Goal: Information Seeking & Learning: Check status

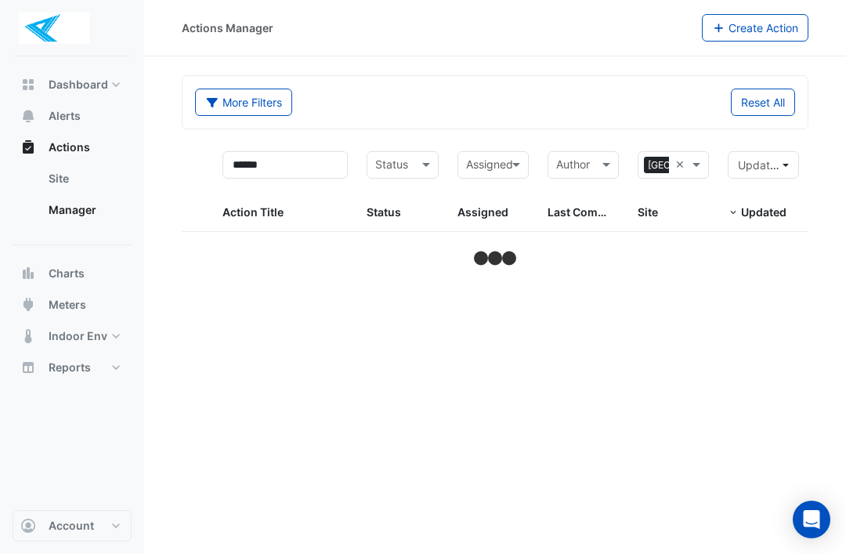
select select "**"
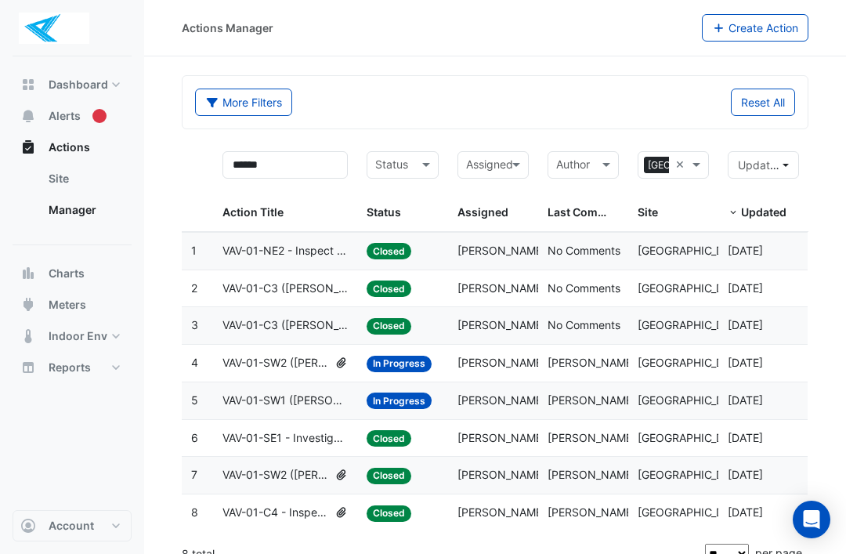
click at [76, 148] on span "Actions" at bounding box center [70, 147] width 42 height 16
click at [78, 184] on link "Site" at bounding box center [84, 178] width 96 height 31
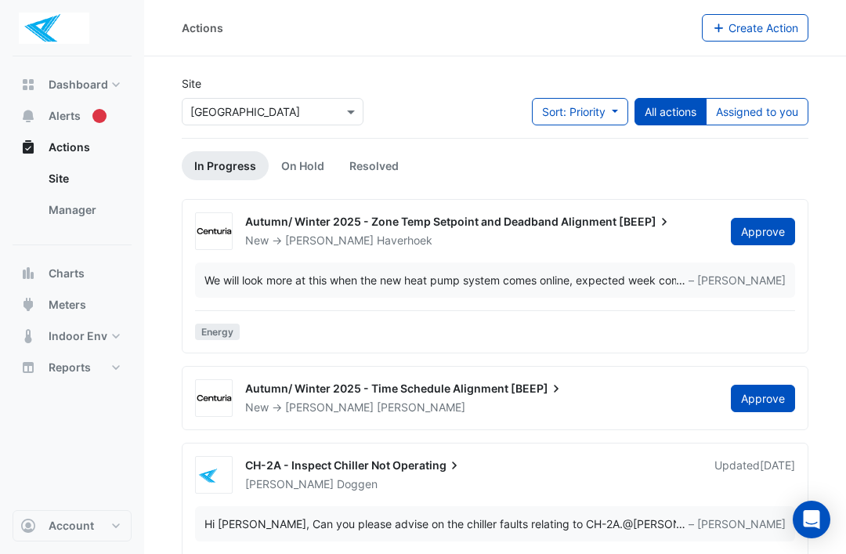
click at [88, 151] on span "Actions" at bounding box center [70, 147] width 42 height 16
click at [67, 184] on link "Site" at bounding box center [84, 178] width 96 height 31
click at [80, 139] on span "Actions" at bounding box center [70, 147] width 42 height 16
click at [90, 147] on button "Actions" at bounding box center [72, 147] width 119 height 31
click at [89, 150] on button "Actions" at bounding box center [72, 147] width 119 height 31
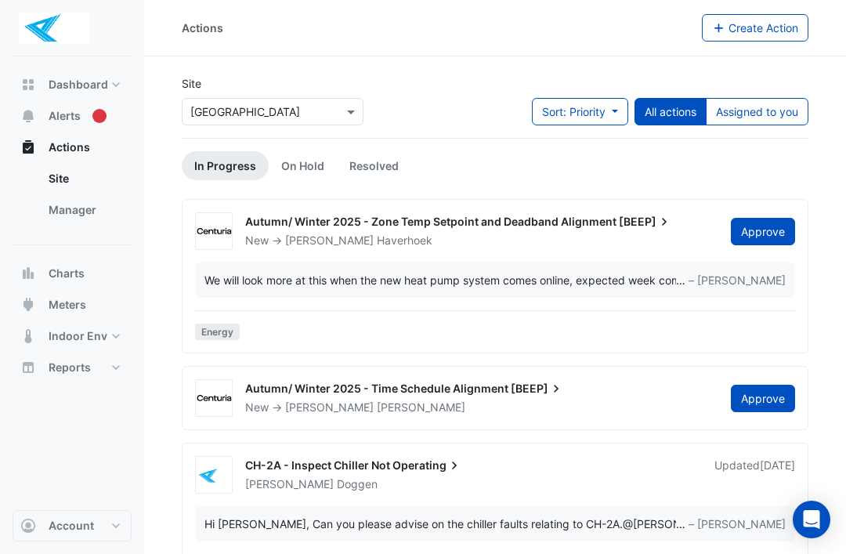
click at [95, 83] on span "Dashboard" at bounding box center [79, 85] width 60 height 16
select select "**"
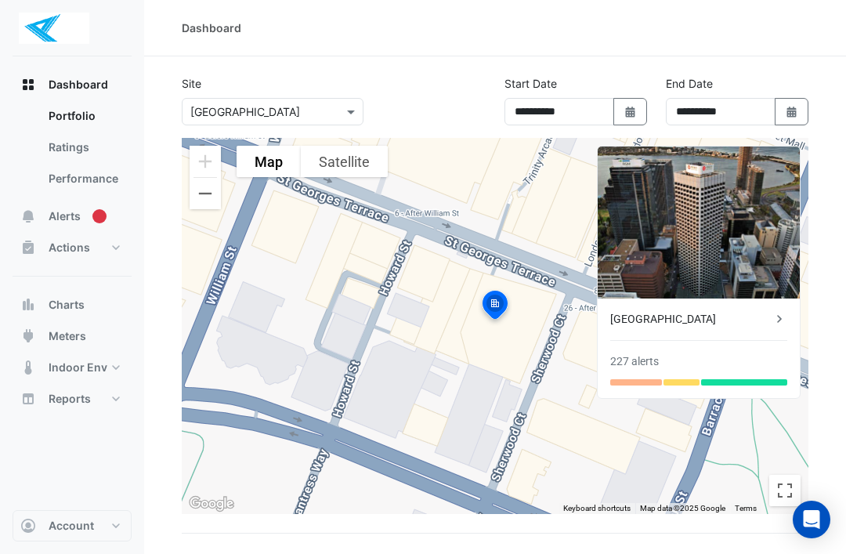
click at [92, 210] on div "Tooltip anchor" at bounding box center [99, 216] width 14 height 14
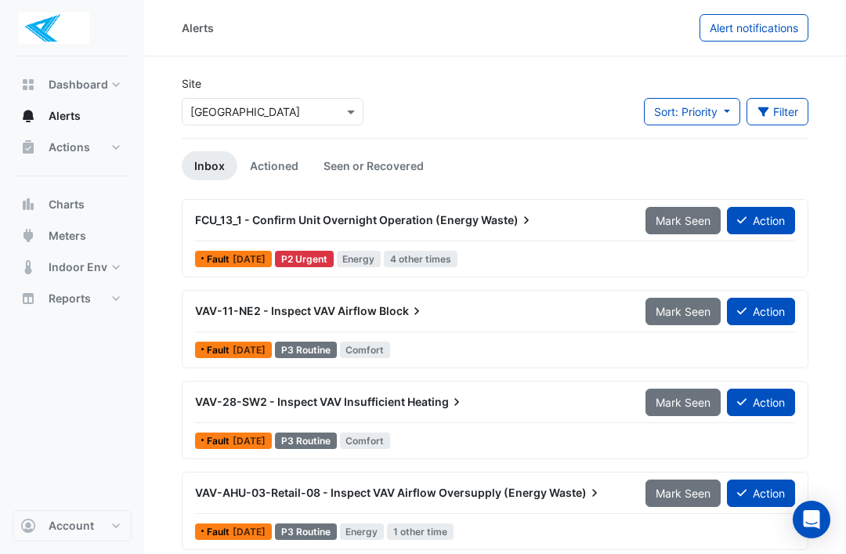
click at [100, 152] on button "Actions" at bounding box center [72, 147] width 119 height 31
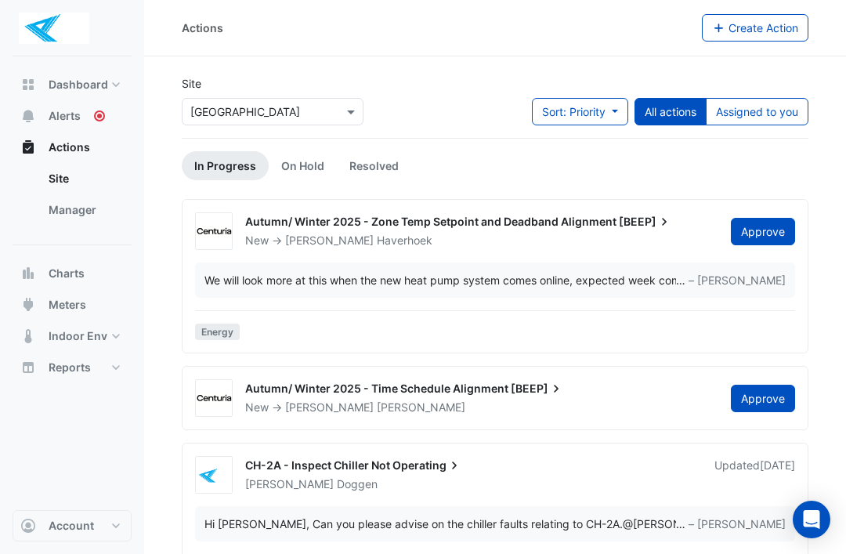
click at [96, 207] on link "Manager" at bounding box center [84, 209] width 96 height 31
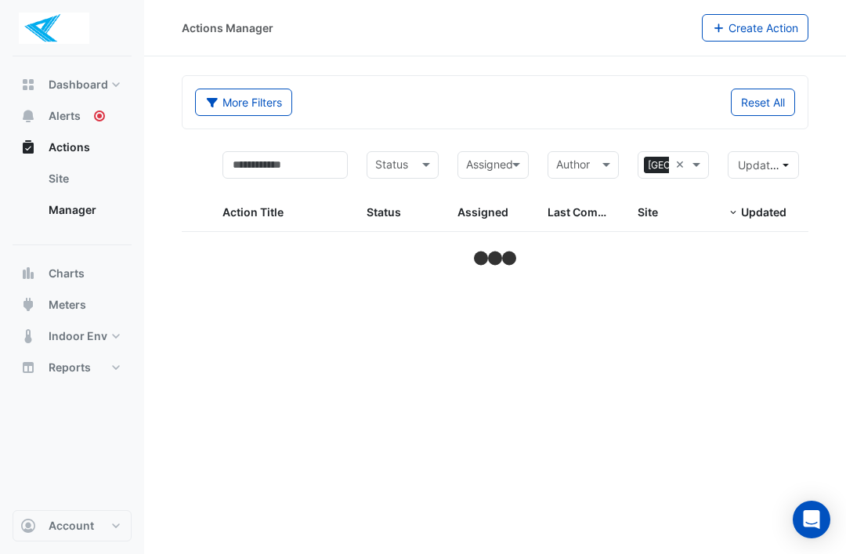
select select "**"
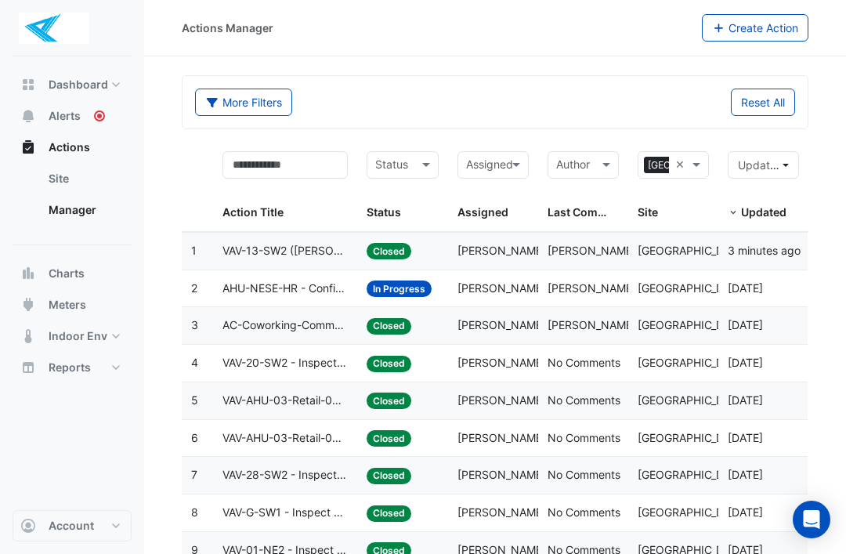
click at [303, 247] on span "VAV-13-SW2 ([PERSON_NAME] IE) - Review Critical Sensor Outside Range" at bounding box center [285, 251] width 125 height 18
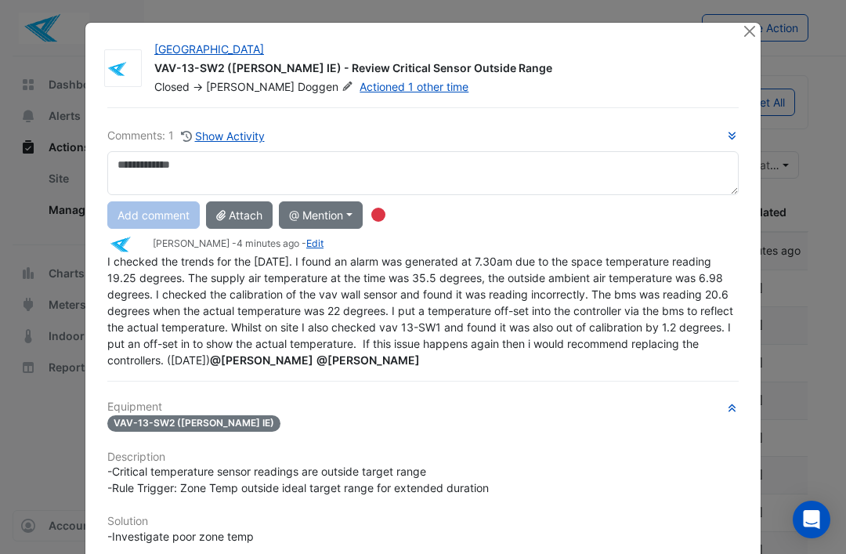
click at [107, 270] on div "Comments: 1 Show Activity Add comment Attach @ Mention CIM CIM Support [PERSON_…" at bounding box center [423, 474] width 650 height 735
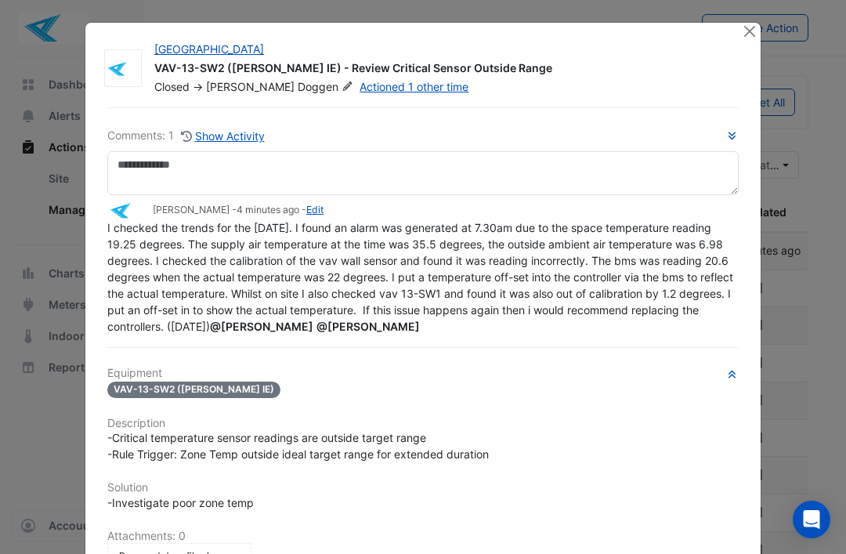
click at [118, 256] on span "I checked the trends for the [DATE]. I found an alarm was generated at 7.30am d…" at bounding box center [421, 277] width 629 height 112
copy span "checked the trends for the [DATE]. I found an alarm was generated at 7.30am due…"
click at [749, 36] on button "Close" at bounding box center [749, 31] width 16 height 16
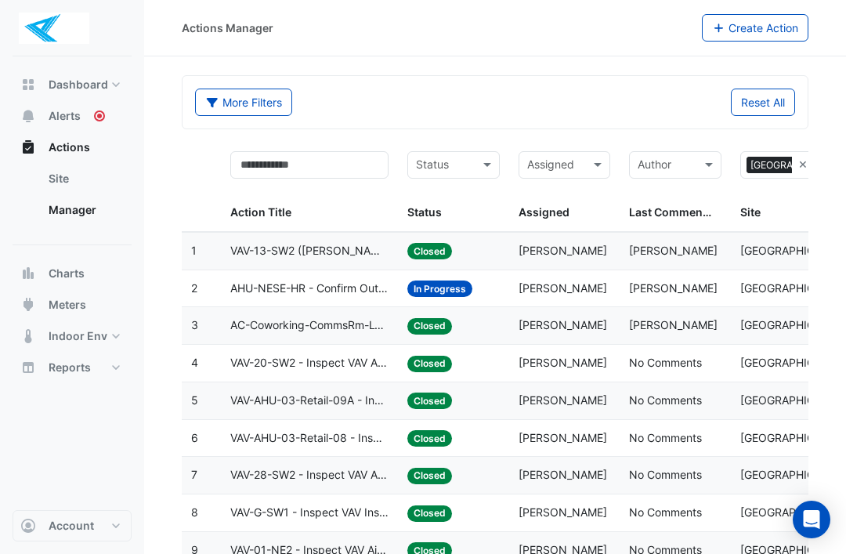
click at [86, 207] on link "Manager" at bounding box center [84, 209] width 96 height 31
click at [82, 79] on span "Dashboard" at bounding box center [79, 85] width 60 height 16
select select "**"
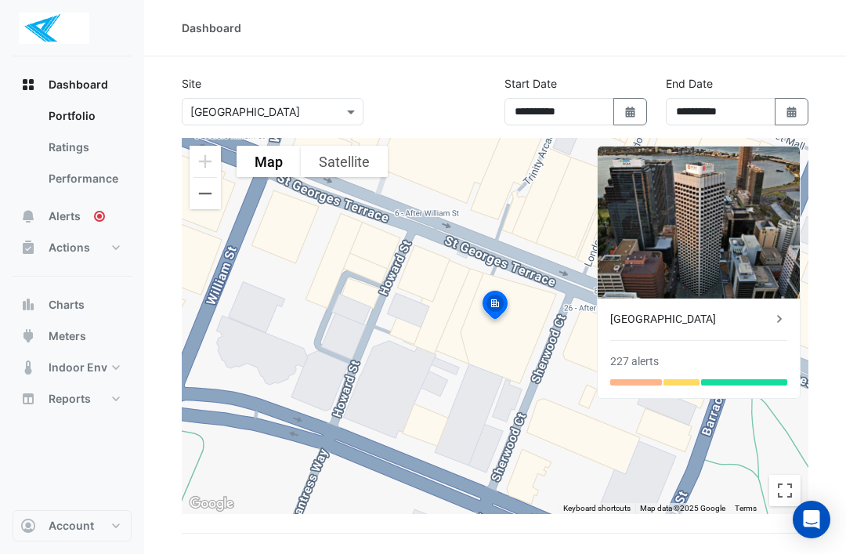
click at [100, 176] on link "Performance" at bounding box center [84, 178] width 96 height 31
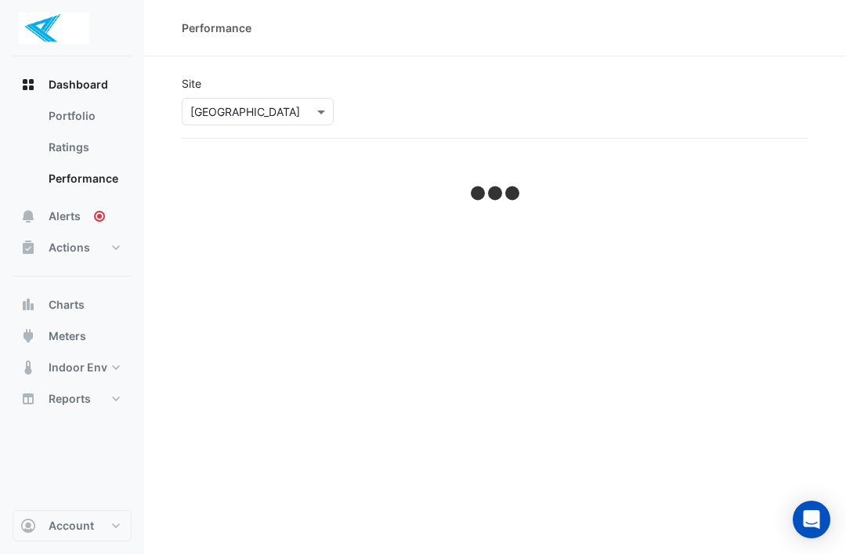
click at [100, 215] on circle "Tooltip anchor" at bounding box center [99, 216] width 9 height 9
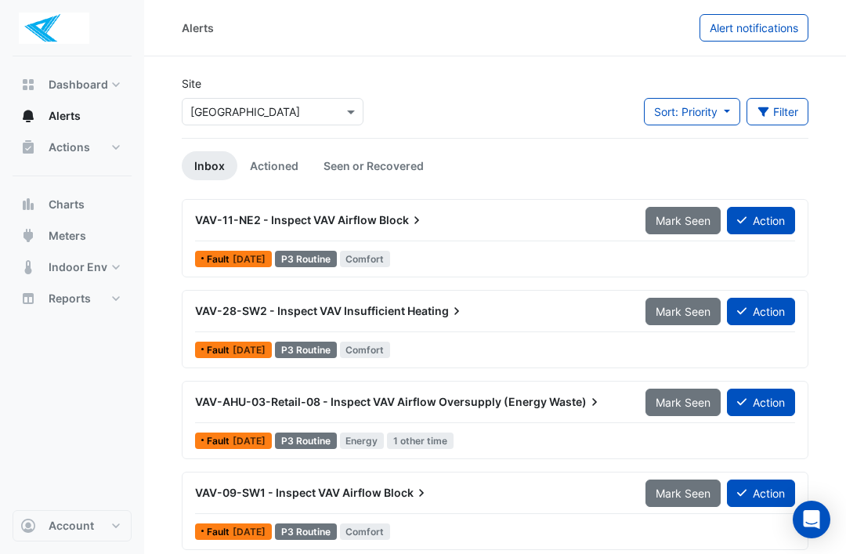
click at [89, 142] on span "Actions" at bounding box center [70, 147] width 42 height 16
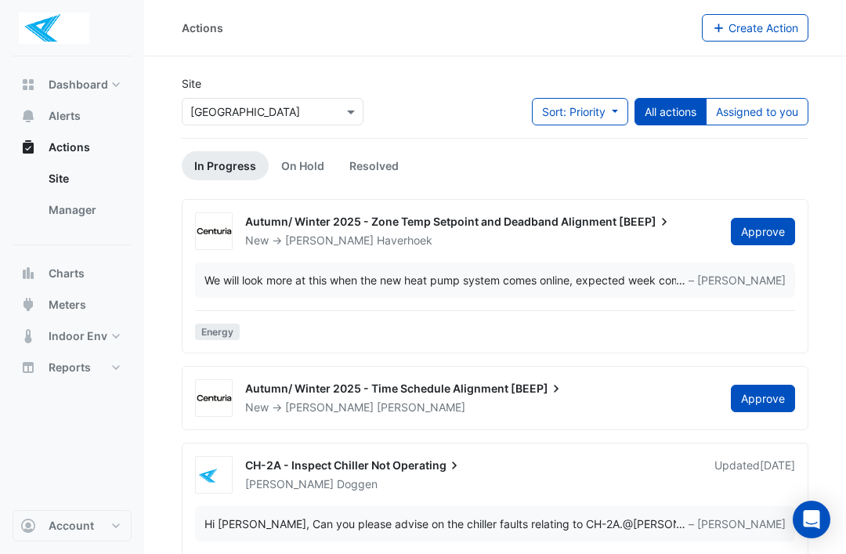
click at [90, 211] on link "Manager" at bounding box center [84, 209] width 96 height 31
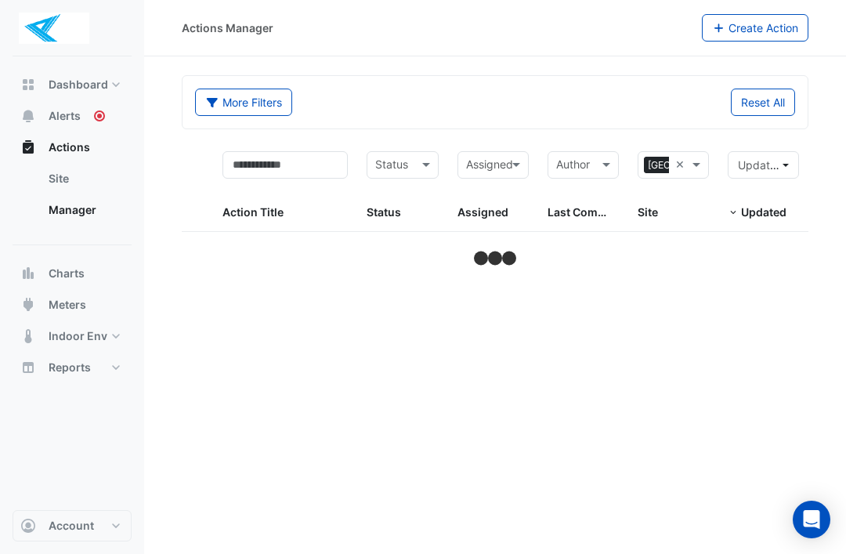
select select "**"
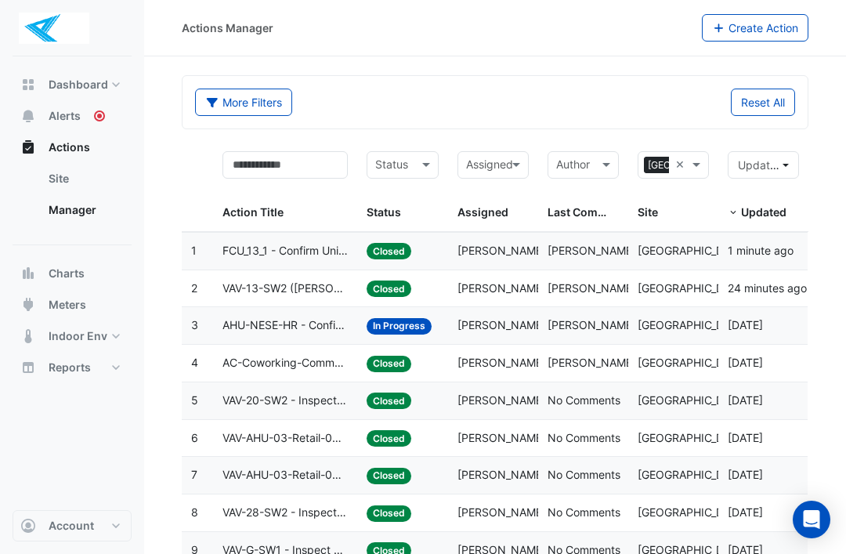
click at [299, 247] on span "FCU_13_1 - Confirm Unit Overnight Operation (Energy Waste)" at bounding box center [285, 251] width 125 height 18
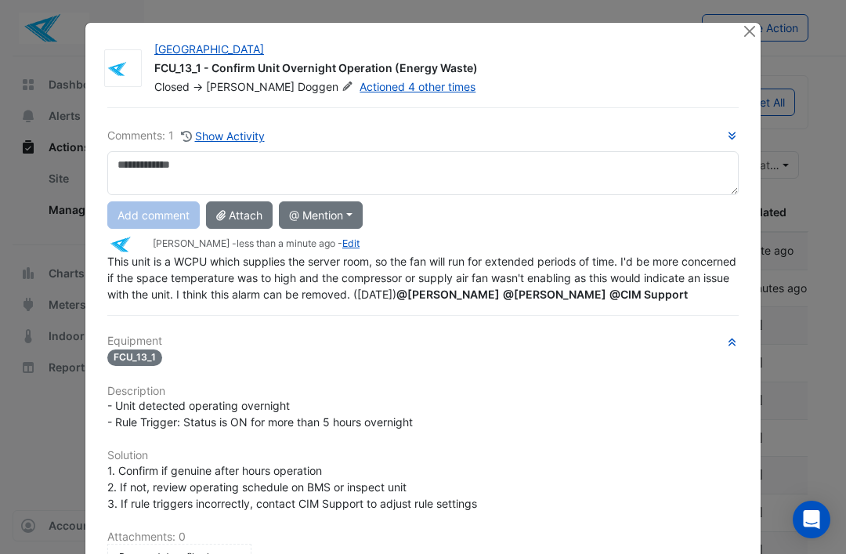
click at [111, 251] on img at bounding box center [126, 244] width 39 height 17
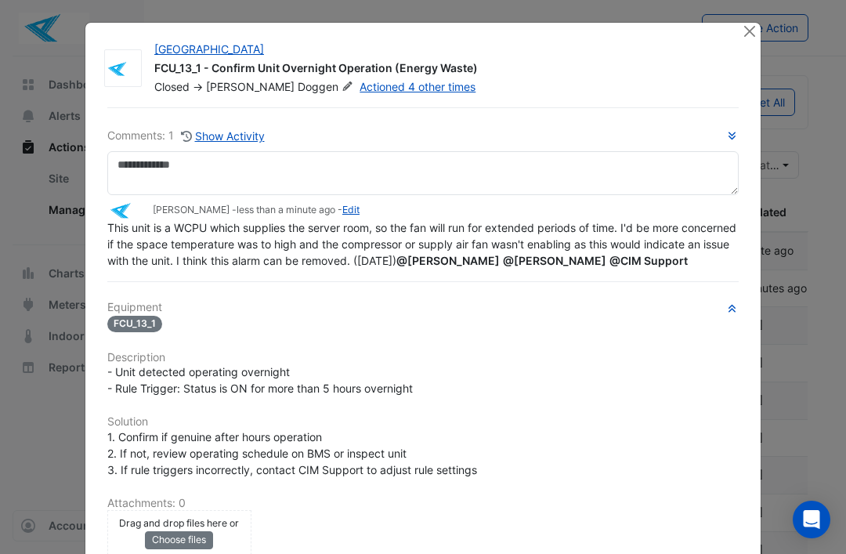
click at [119, 215] on img at bounding box center [126, 210] width 39 height 17
click at [755, 31] on button "Close" at bounding box center [749, 31] width 16 height 16
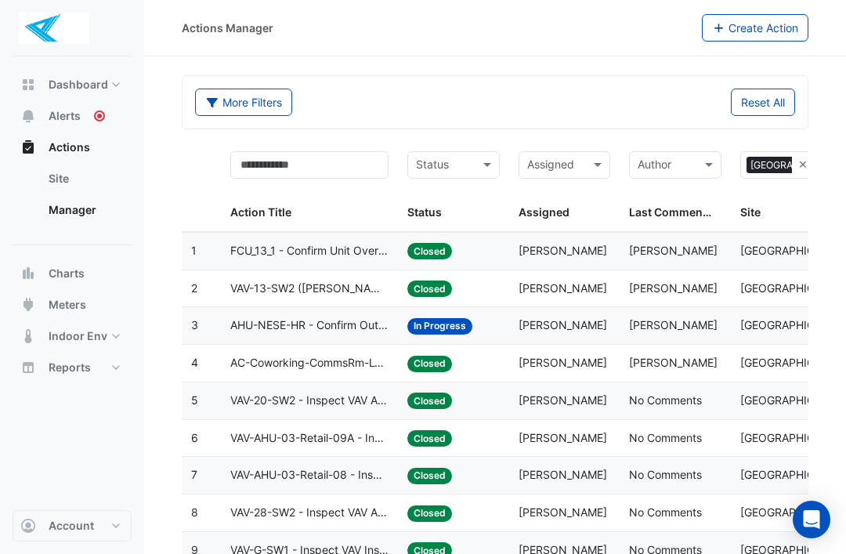
click at [82, 84] on span "Dashboard" at bounding box center [79, 85] width 60 height 16
select select "**"
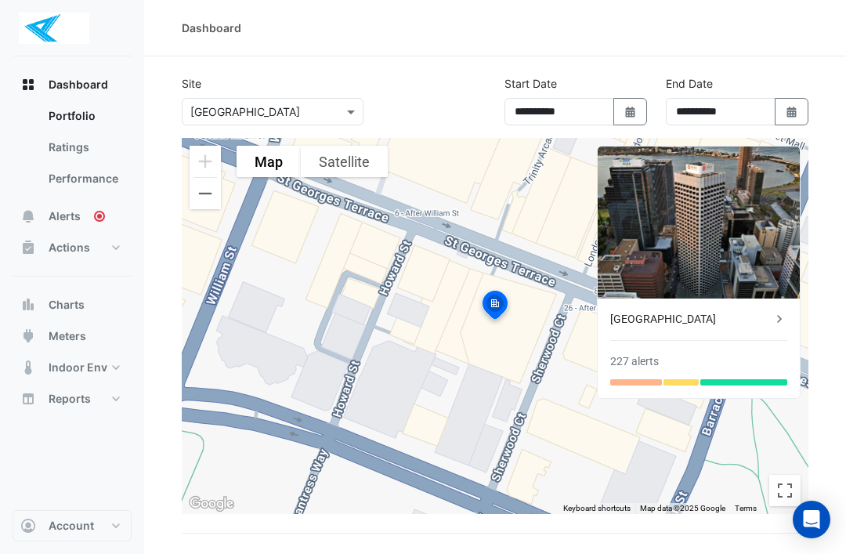
click at [77, 216] on span "Alerts" at bounding box center [65, 216] width 32 height 16
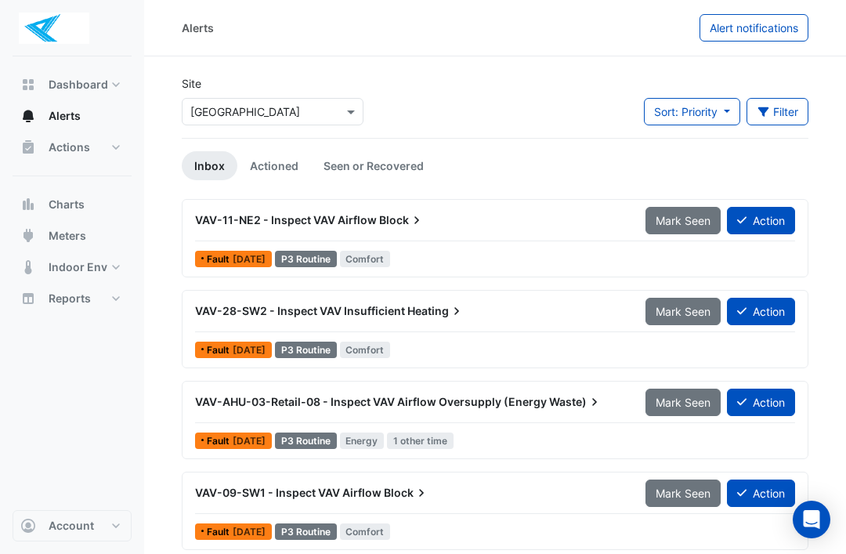
click at [82, 152] on span "Actions" at bounding box center [70, 147] width 42 height 16
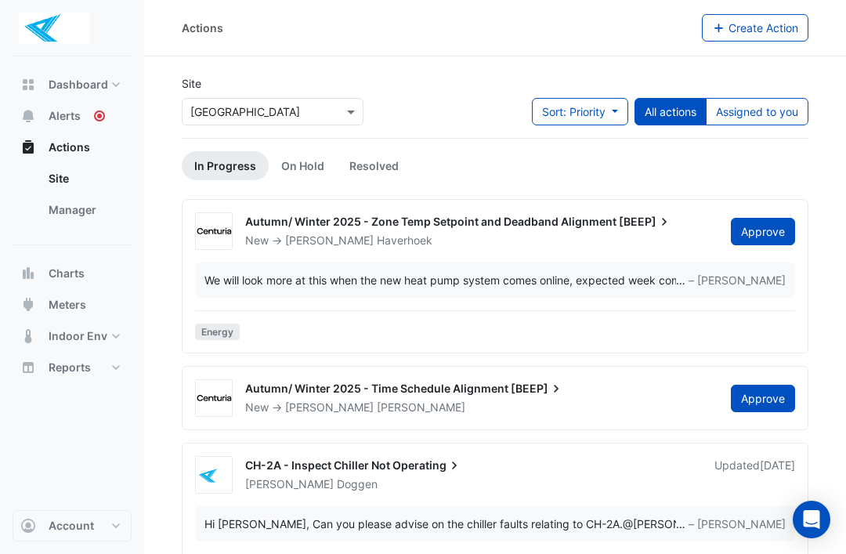
click at [94, 208] on link "Manager" at bounding box center [84, 209] width 96 height 31
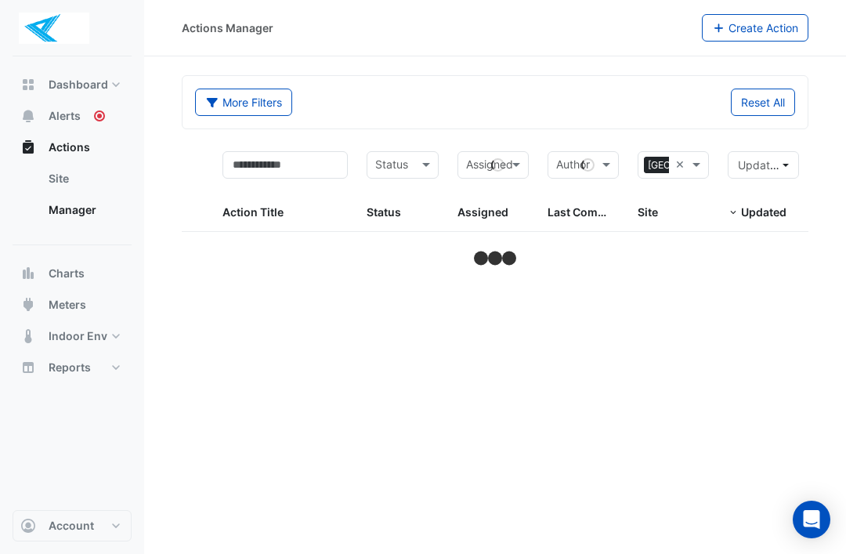
select select "**"
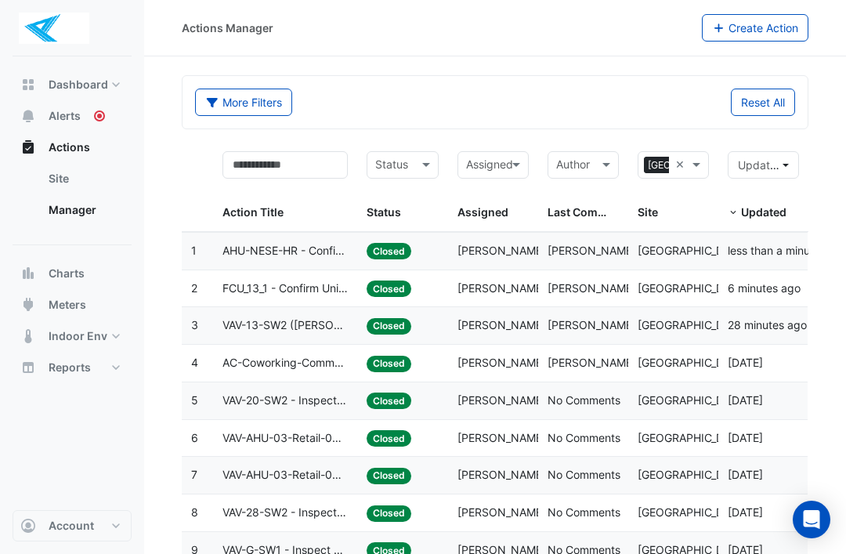
click at [303, 249] on span "AHU-NESE-HR - Confirm Outside Air Damper Override Closed (Energy Waste)" at bounding box center [285, 251] width 125 height 18
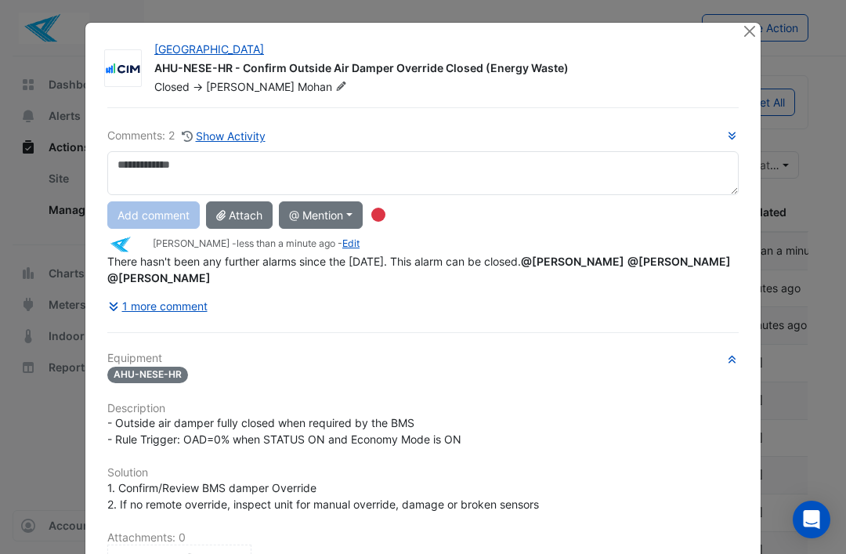
copy span "There hasn't been any further alarms since the [DATE]. This alarm can be closed."
